Goal: Task Accomplishment & Management: Manage account settings

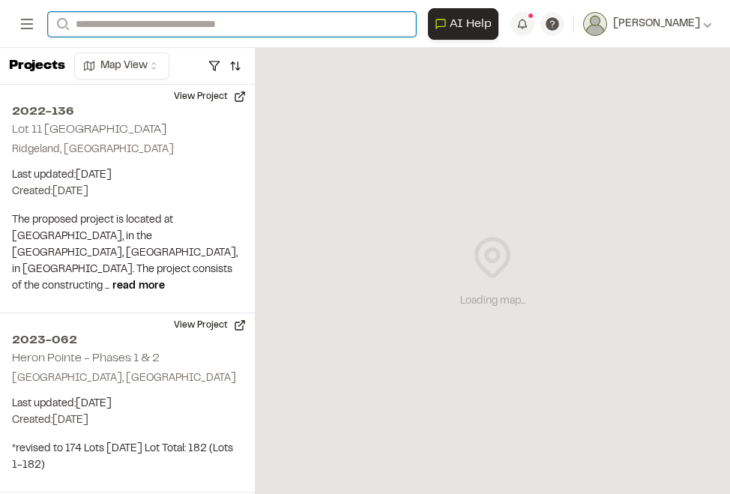
click at [199, 32] on input "Search" at bounding box center [232, 24] width 368 height 25
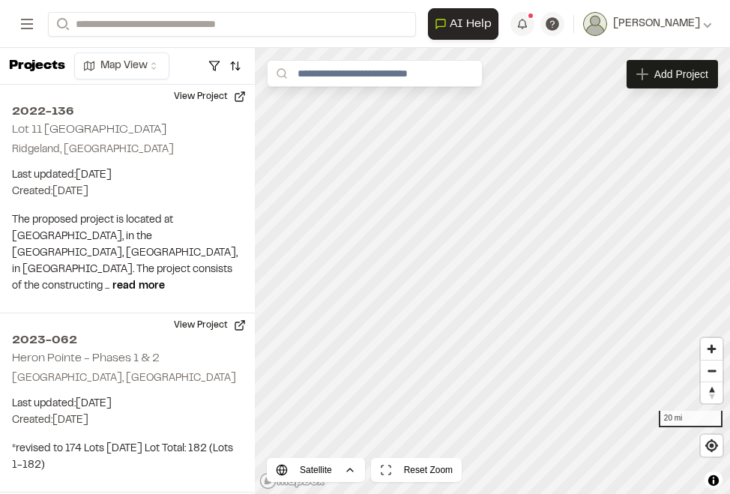
click at [169, 136] on p "[GEOGRAPHIC_DATA] , [GEOGRAPHIC_DATA]" at bounding box center [194, 144] width 273 height 16
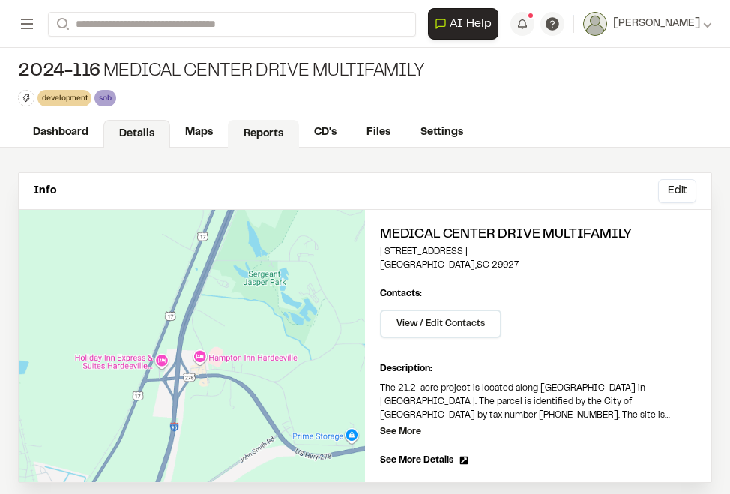
click at [273, 137] on link "Reports" at bounding box center [263, 134] width 71 height 28
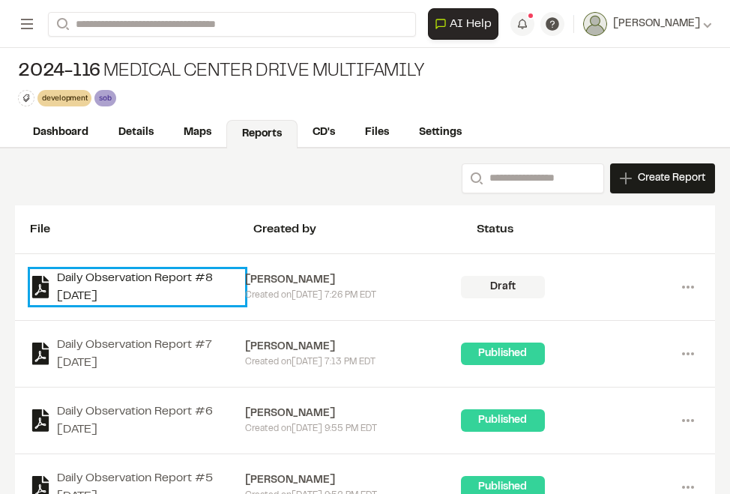
click at [70, 284] on link "Daily Observation Report #8 [DATE]" at bounding box center [137, 287] width 215 height 36
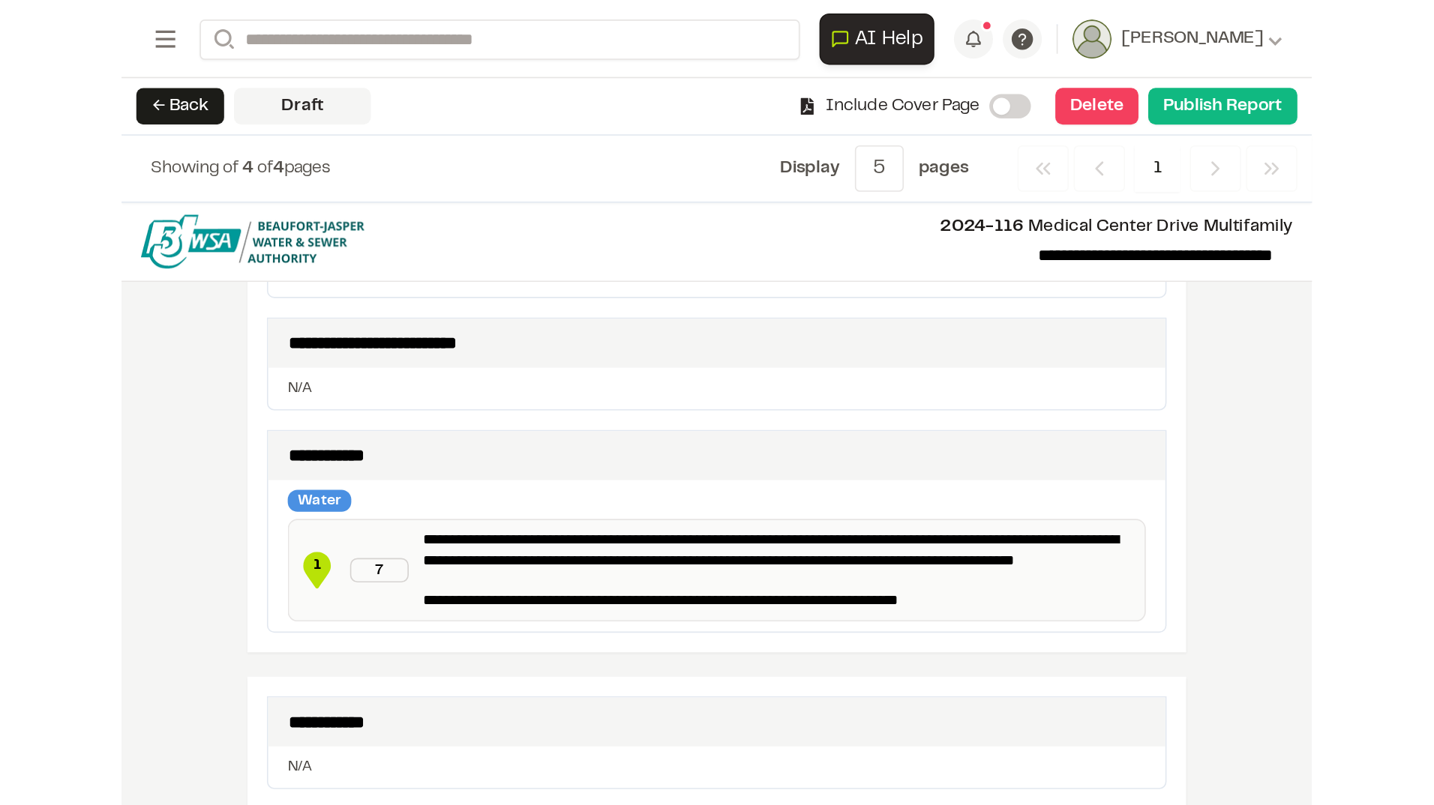
scroll to position [375, 0]
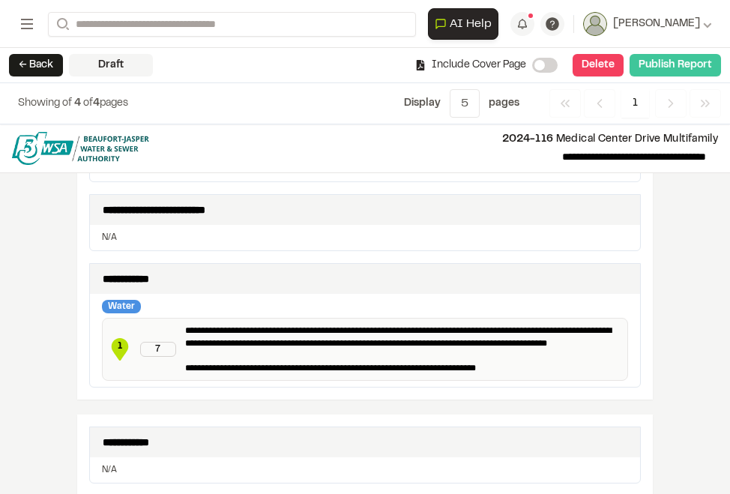
click at [682, 64] on button "Publish Report" at bounding box center [675, 65] width 91 height 22
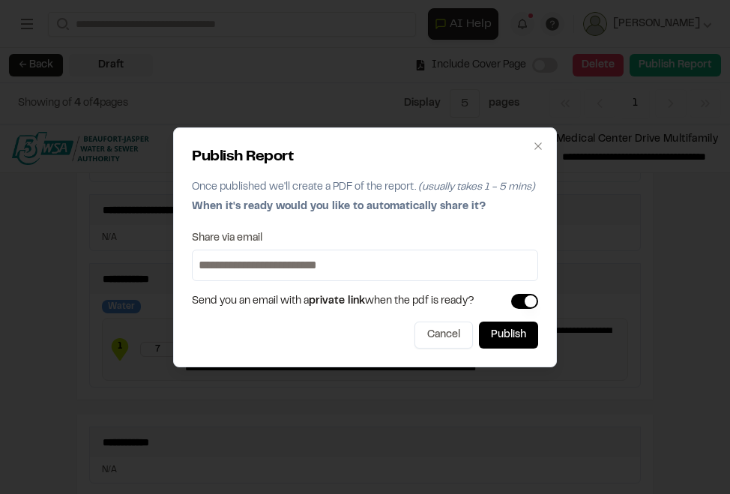
click at [352, 263] on input at bounding box center [365, 265] width 339 height 24
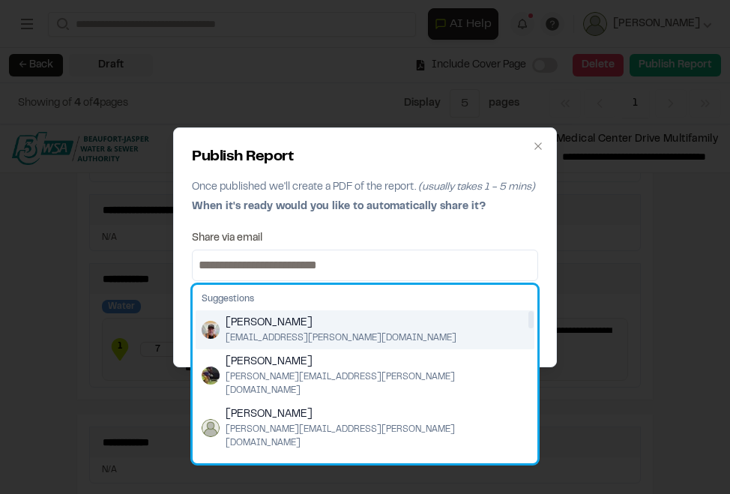
click at [208, 327] on img "Suggestions" at bounding box center [211, 330] width 18 height 18
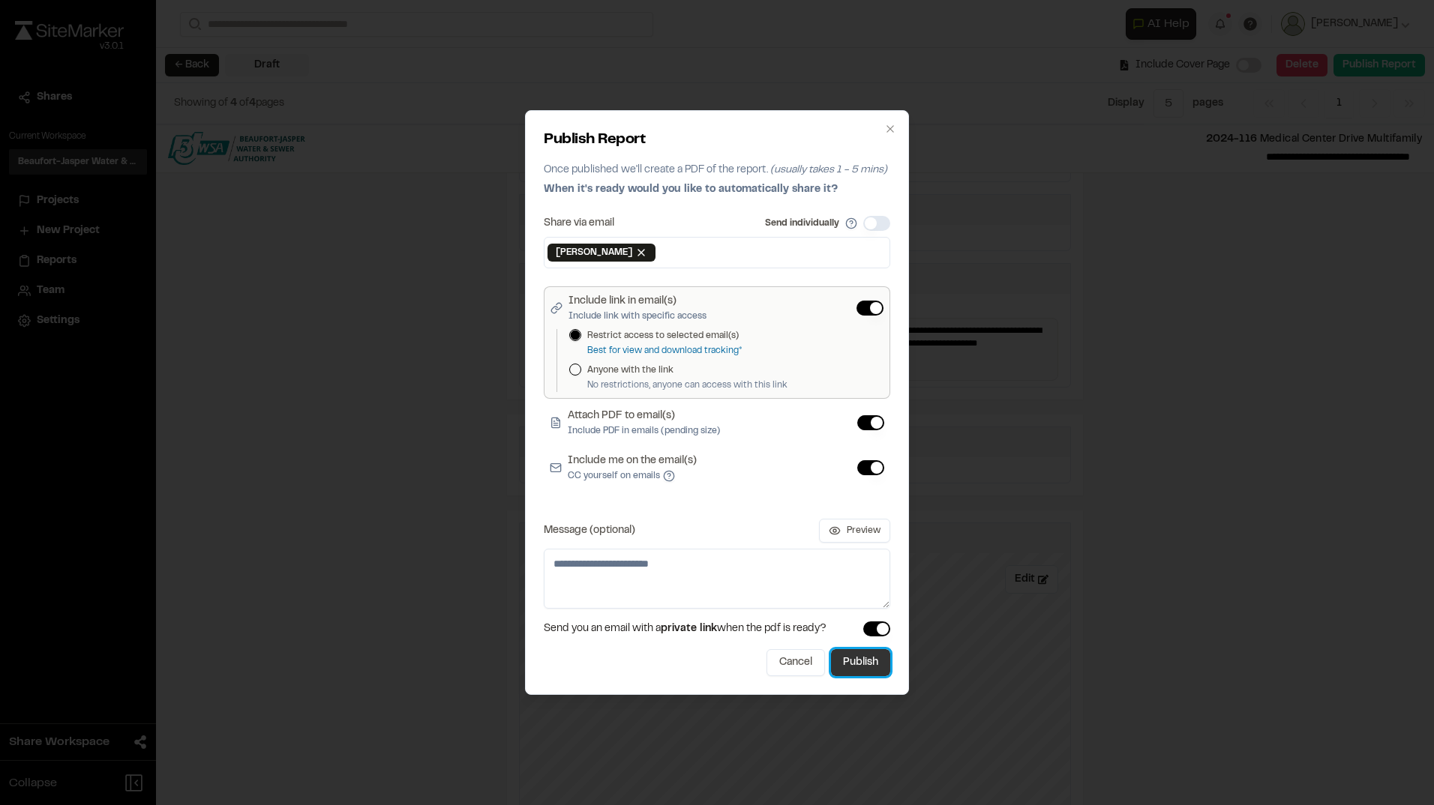
click at [730, 493] on button "Publish" at bounding box center [860, 662] width 59 height 27
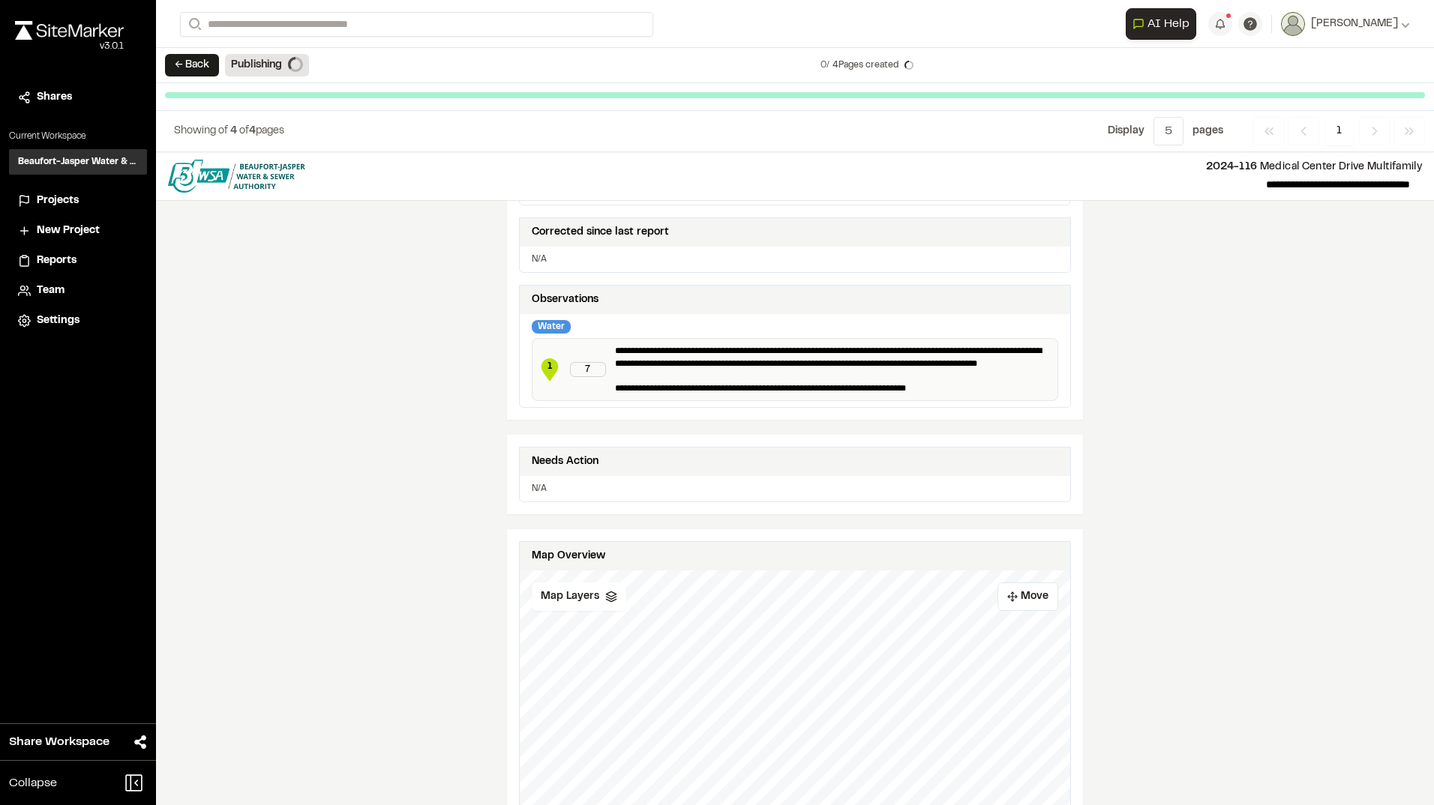
scroll to position [372, 0]
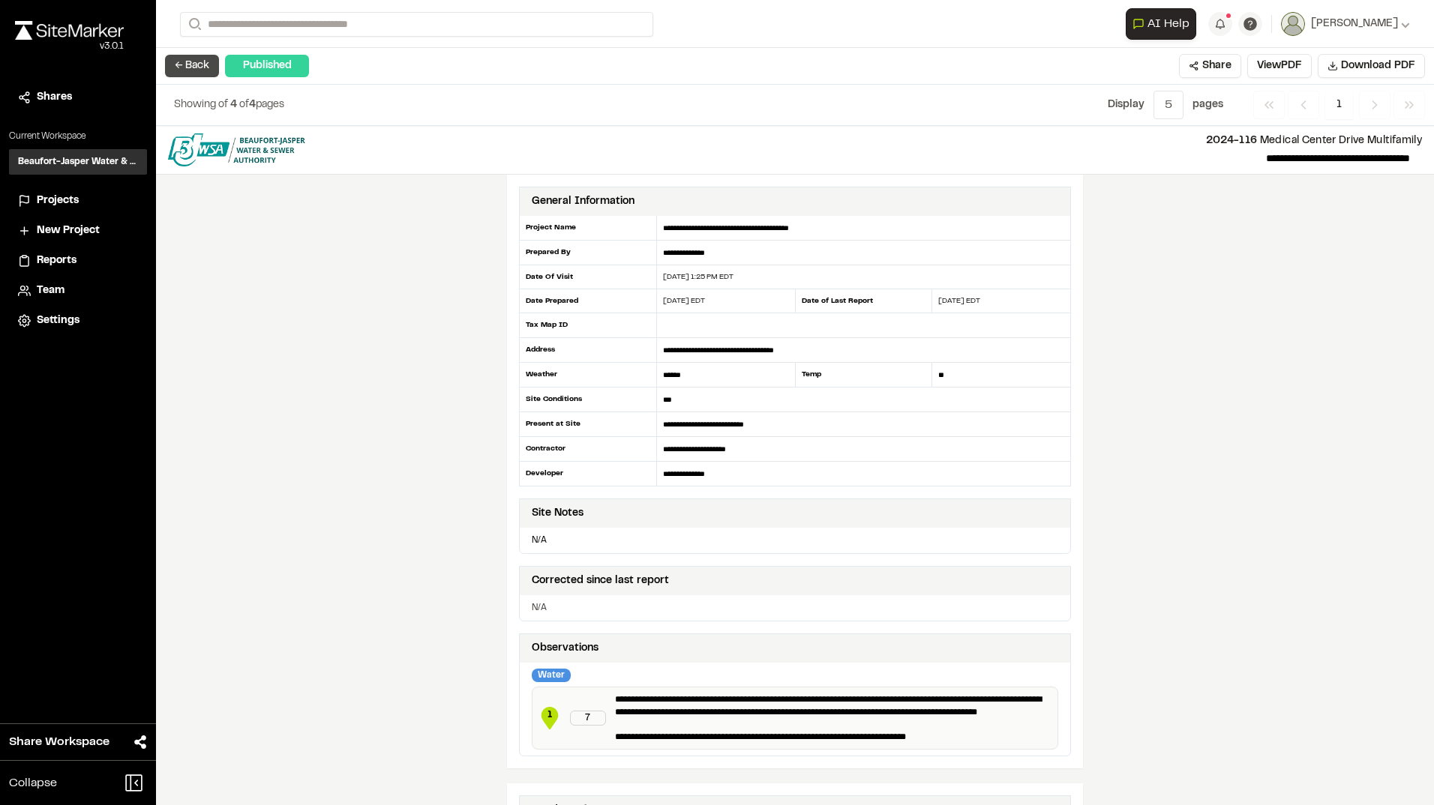
click at [205, 60] on button "← Back" at bounding box center [192, 66] width 54 height 22
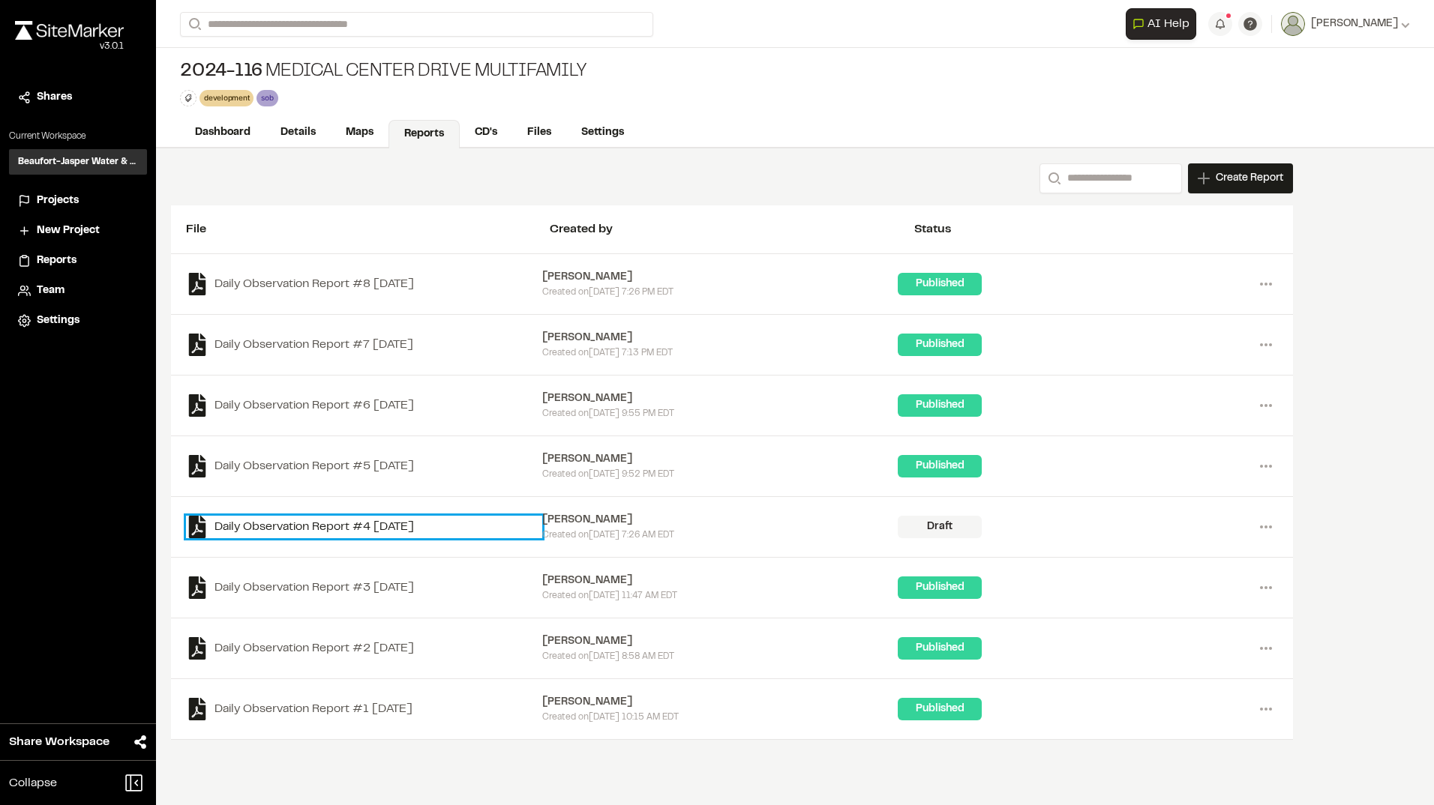
click at [292, 493] on link "Daily Observation Report #4 [DATE]" at bounding box center [364, 527] width 356 height 22
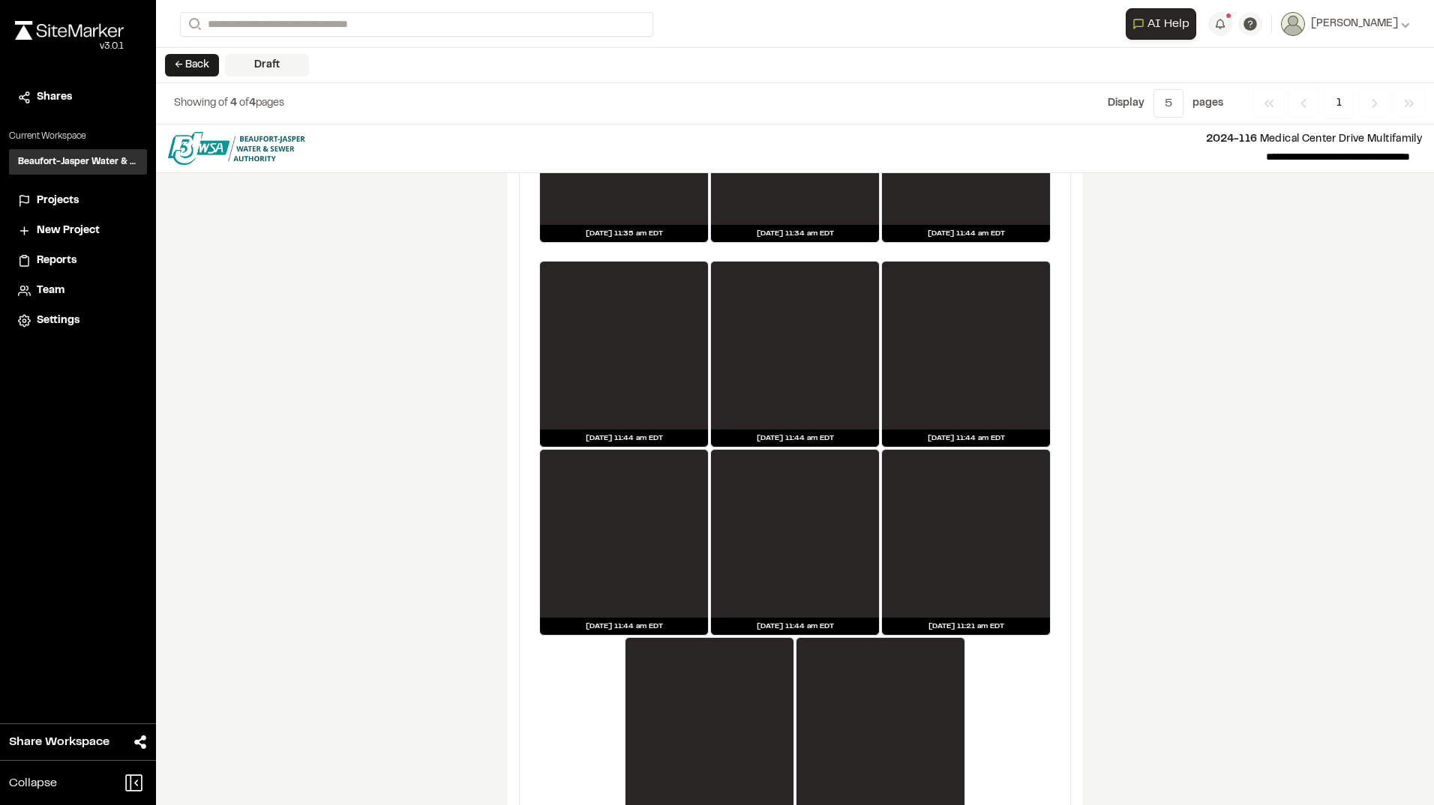
scroll to position [1996, 0]
